Goal: Find specific page/section: Locate item on page

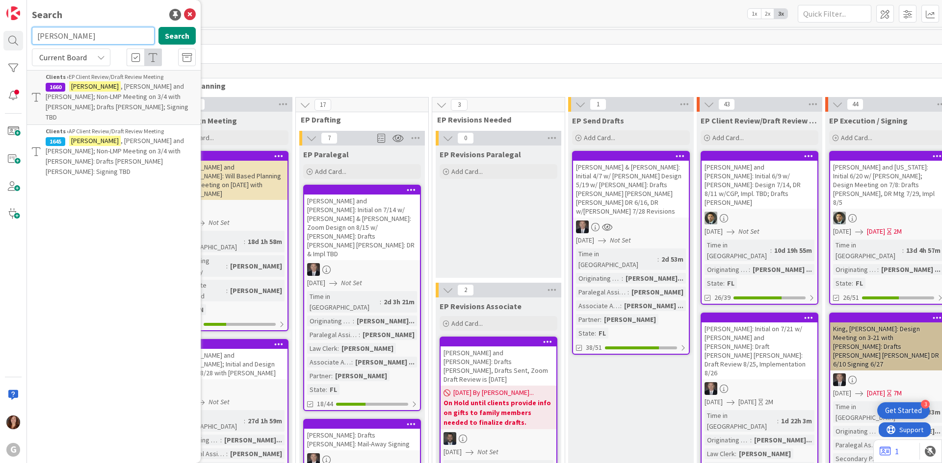
drag, startPoint x: 74, startPoint y: 41, endPoint x: 27, endPoint y: 39, distance: 46.1
click at [27, 39] on div "[PERSON_NAME] Search" at bounding box center [114, 38] width 176 height 22
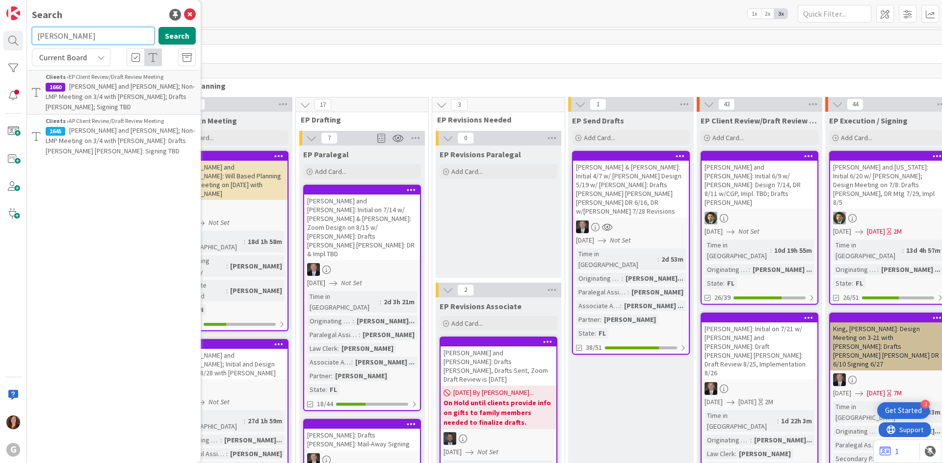
type input "[PERSON_NAME]"
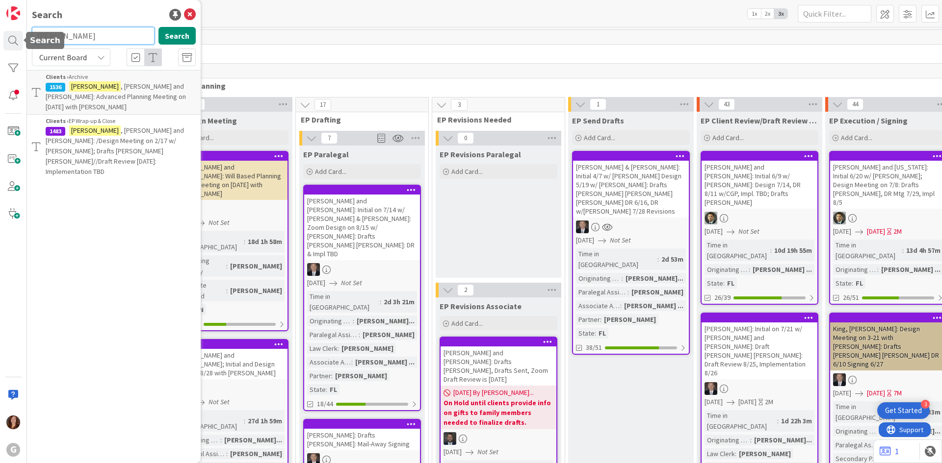
drag, startPoint x: 84, startPoint y: 41, endPoint x: -4, endPoint y: 30, distance: 89.5
click at [0, 30] on html "3 Get Started G Search [PERSON_NAME] Search Current Board Clients › Archive 153…" at bounding box center [471, 231] width 942 height 463
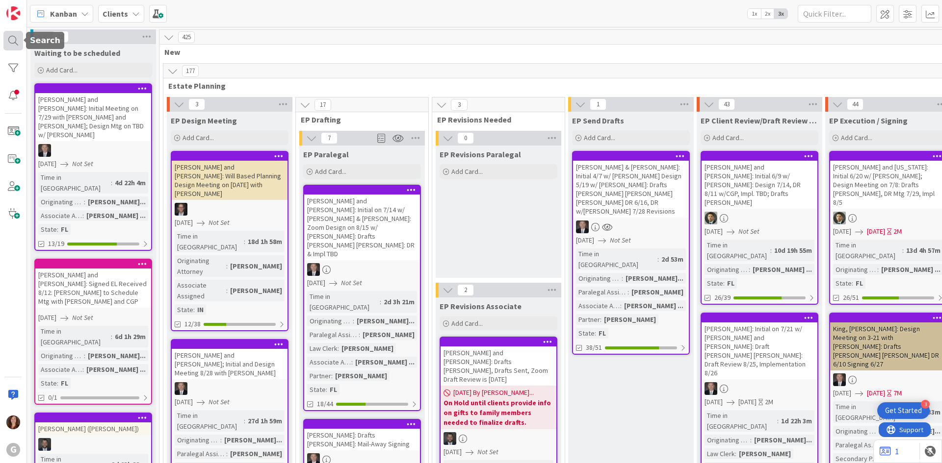
click at [9, 40] on div at bounding box center [13, 41] width 20 height 20
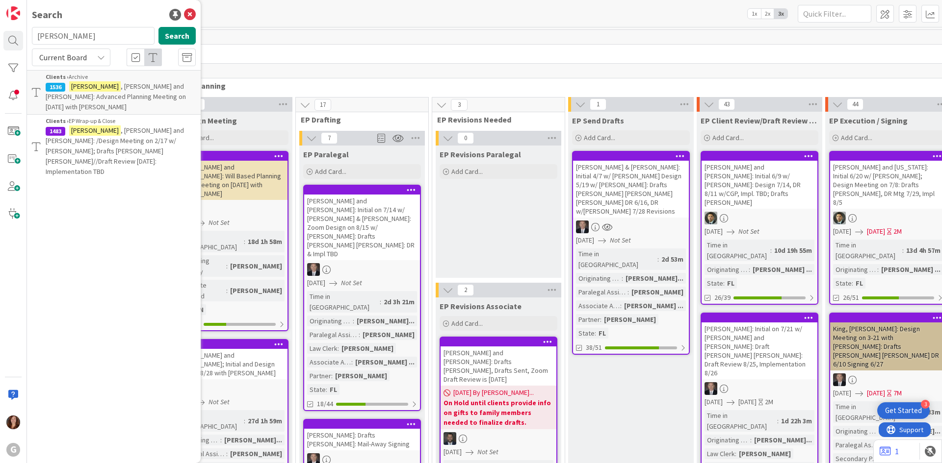
click at [53, 37] on input "[PERSON_NAME]" at bounding box center [93, 36] width 123 height 18
drag, startPoint x: 60, startPoint y: 37, endPoint x: 38, endPoint y: 35, distance: 21.6
click at [38, 35] on input "[PERSON_NAME]" at bounding box center [93, 36] width 123 height 18
type input "[PERSON_NAME]"
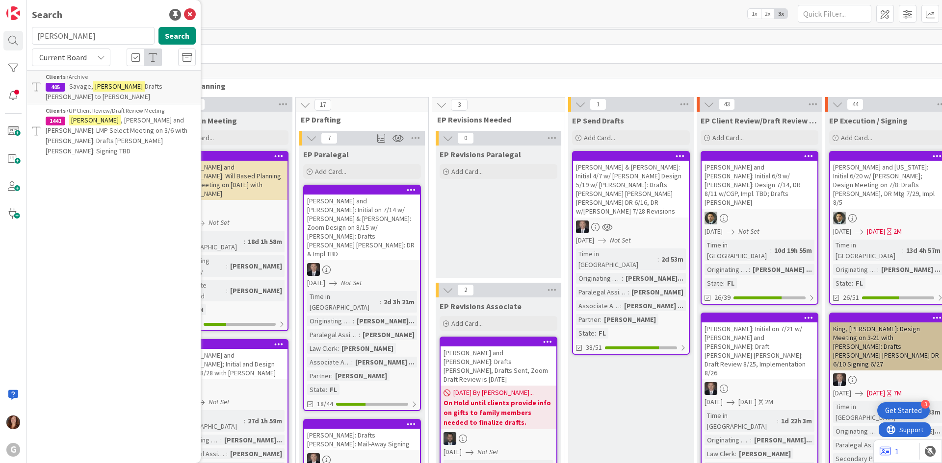
click at [134, 116] on span ", [PERSON_NAME] and [PERSON_NAME]: LMP Select Meeting on 3/6 with [PERSON_NAME]…" at bounding box center [117, 136] width 142 height 40
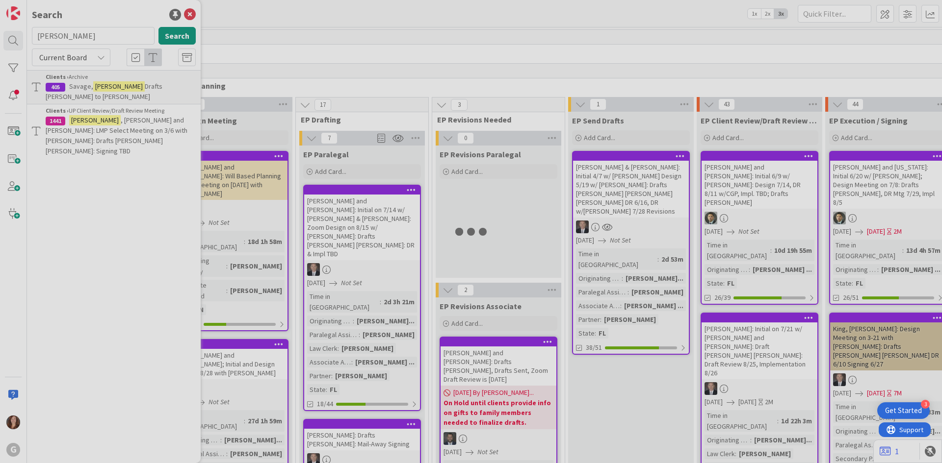
click at [134, 113] on div at bounding box center [471, 231] width 942 height 463
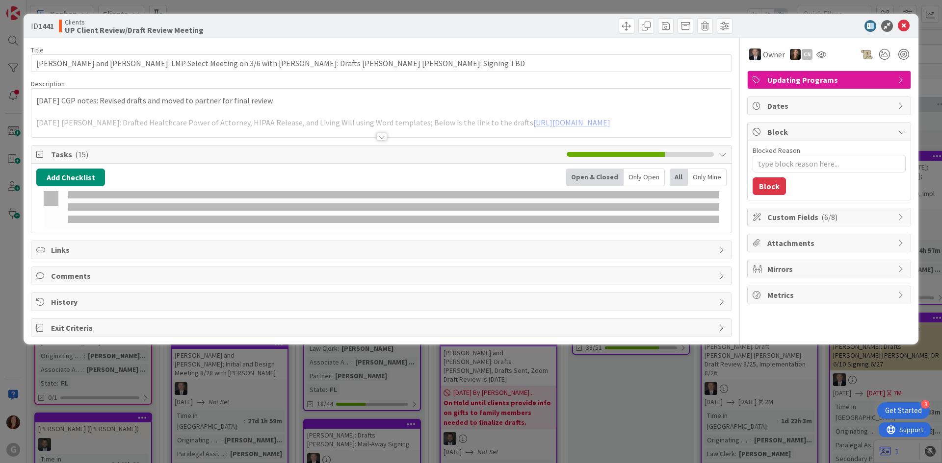
type textarea "x"
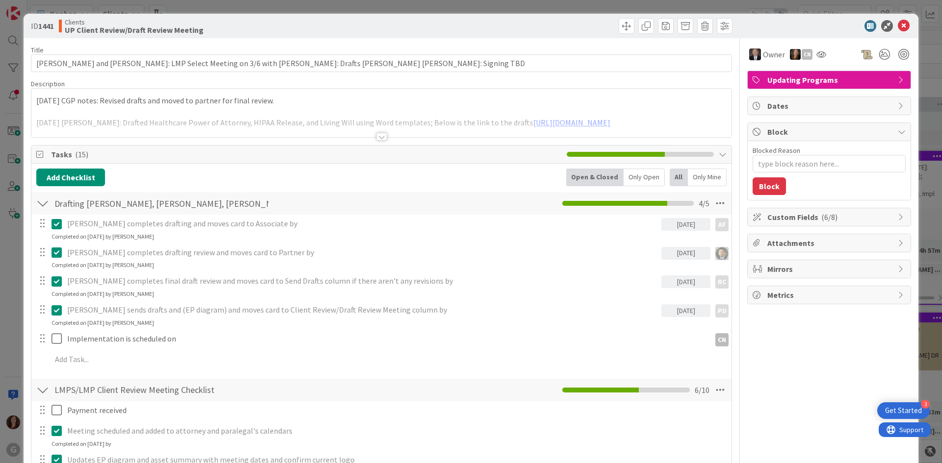
click at [191, 112] on div "[DATE] CGP notes: Revised drafts and moved to partner for final review. [DATE] …" at bounding box center [381, 115] width 700 height 44
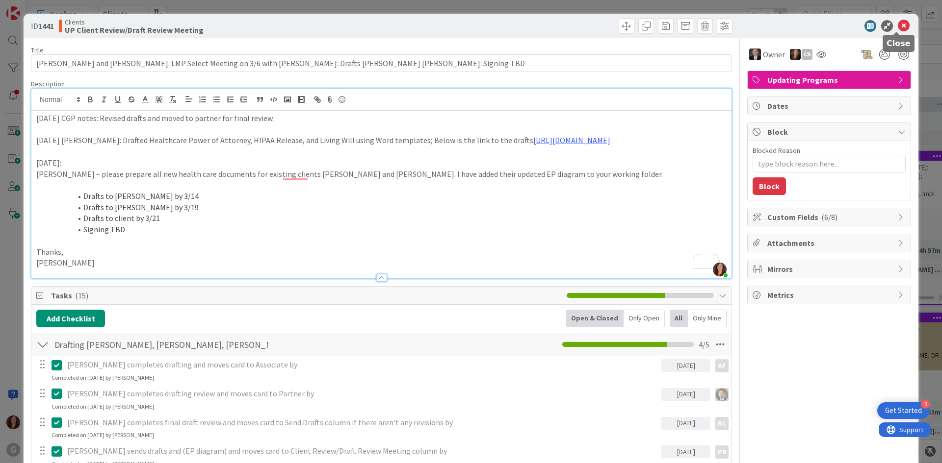
click at [900, 25] on icon at bounding box center [903, 26] width 12 height 12
